Goal: Task Accomplishment & Management: Complete application form

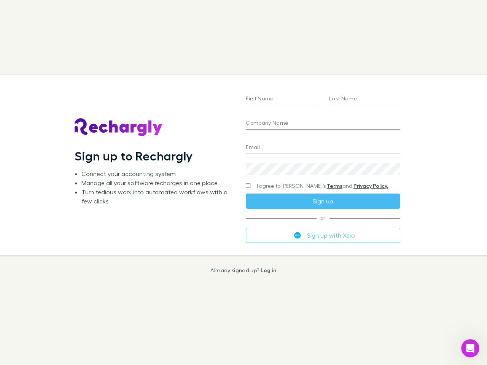
click at [243, 183] on div "First Name Last Name Company Name Email Create a password I agree to Rechargly’…" at bounding box center [323, 165] width 166 height 180
click at [281, 99] on input "First Name" at bounding box center [281, 99] width 71 height 12
click at [364, 99] on input "Last Name" at bounding box center [364, 99] width 71 height 12
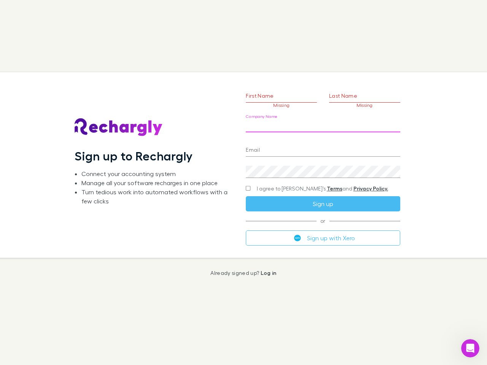
click at [322, 124] on input "Company Name" at bounding box center [323, 126] width 154 height 12
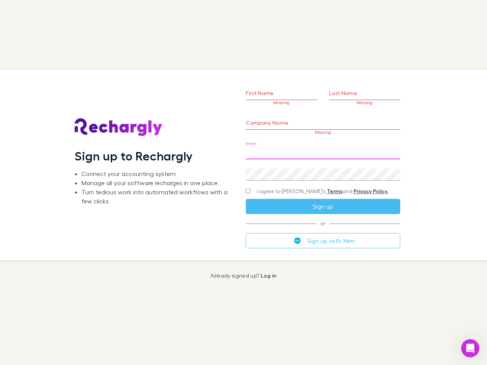
click at [322, 148] on input "Email" at bounding box center [323, 153] width 154 height 12
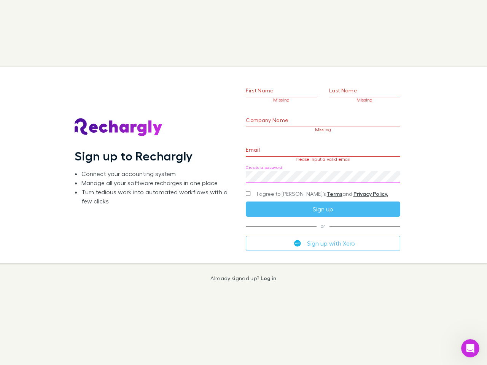
click at [322, 169] on div "Create a password" at bounding box center [323, 174] width 154 height 18
click at [308, 186] on form "First Name Missing Last Name Missing Company Name Missing Email Please input a …" at bounding box center [323, 156] width 154 height 190
